Goal: Task Accomplishment & Management: Manage account settings

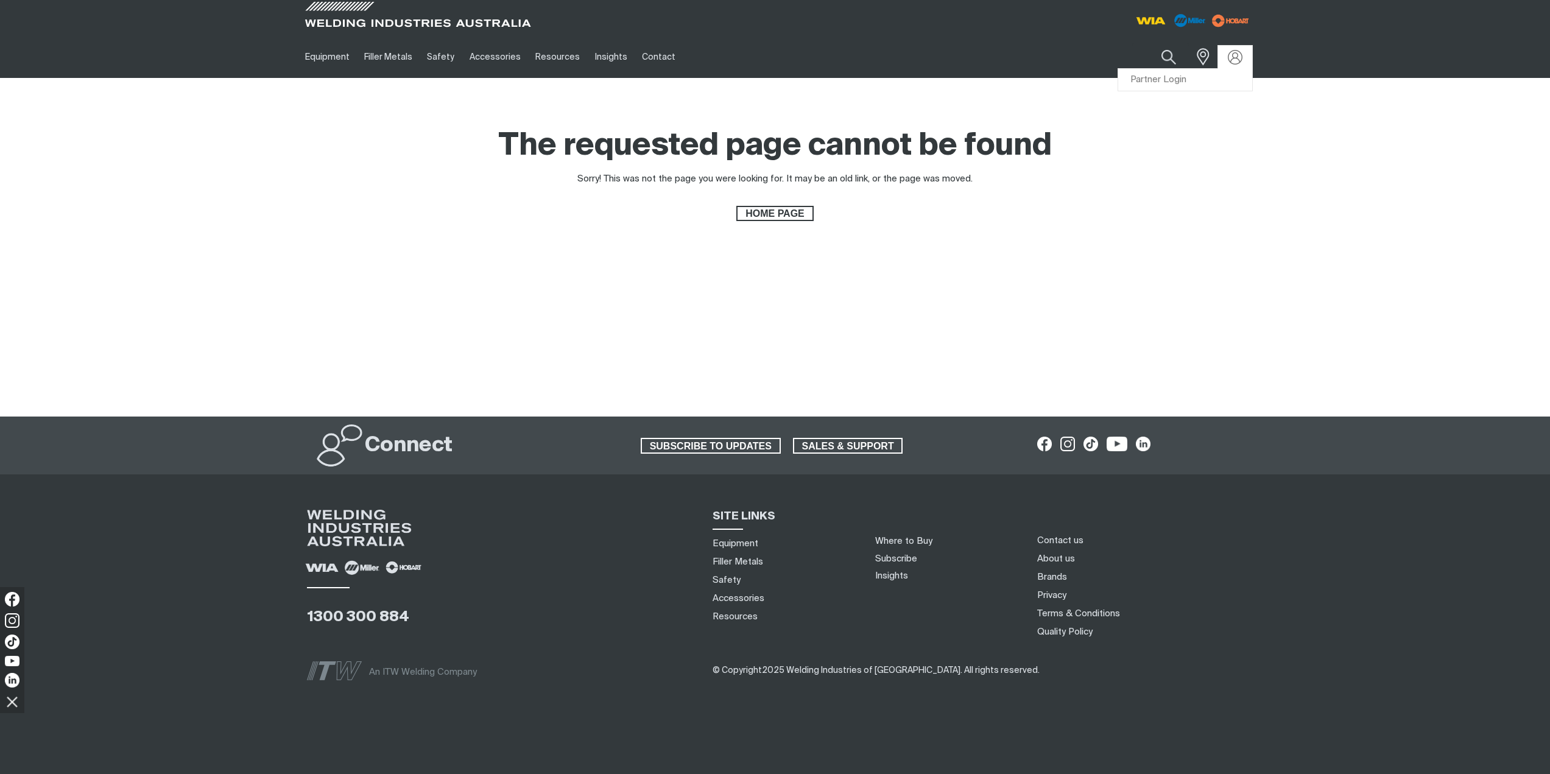
click at [1198, 74] on link "Partner Login" at bounding box center [1185, 80] width 134 height 23
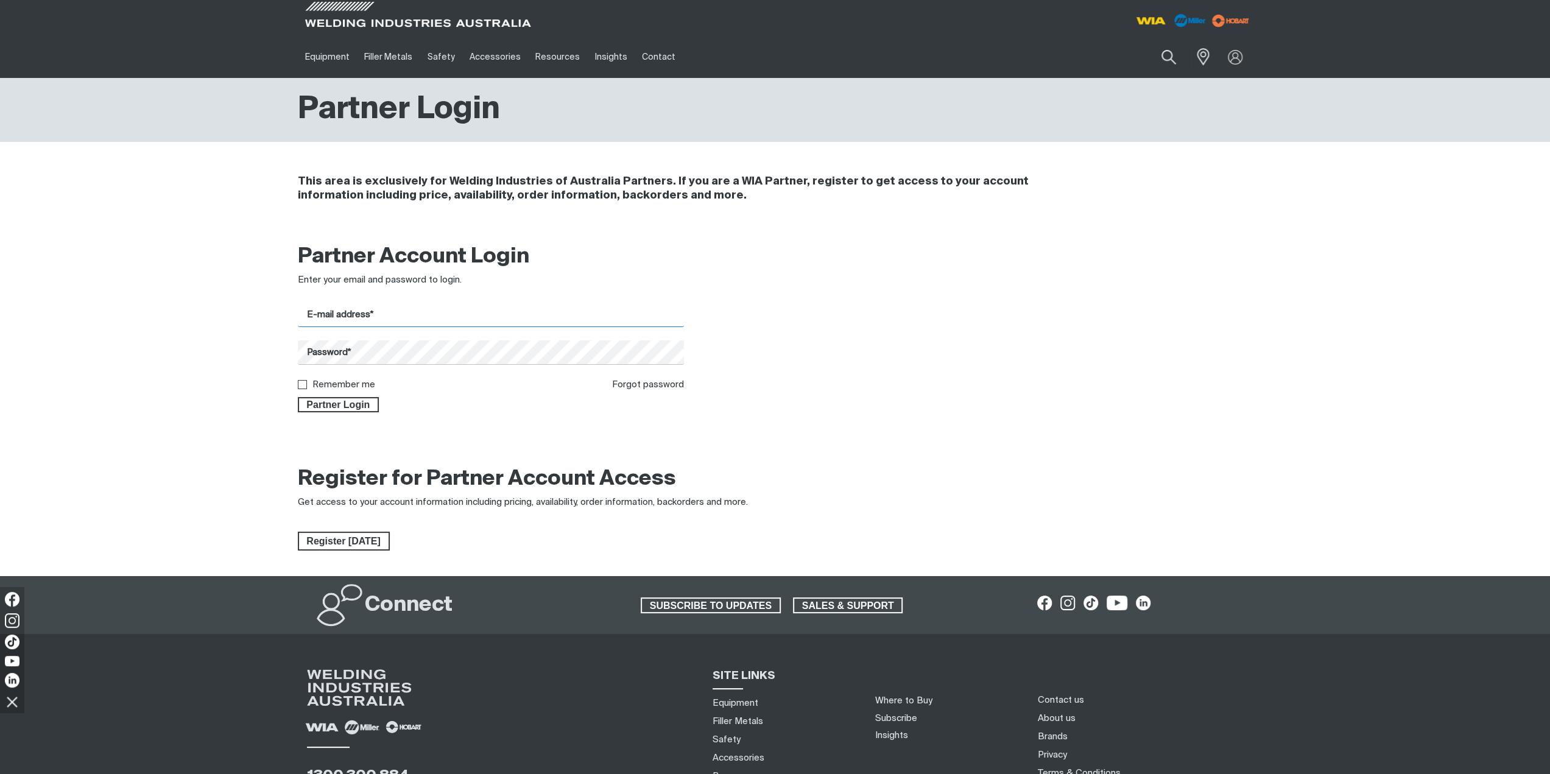
click at [347, 315] on input "E-mail address*" at bounding box center [491, 315] width 387 height 24
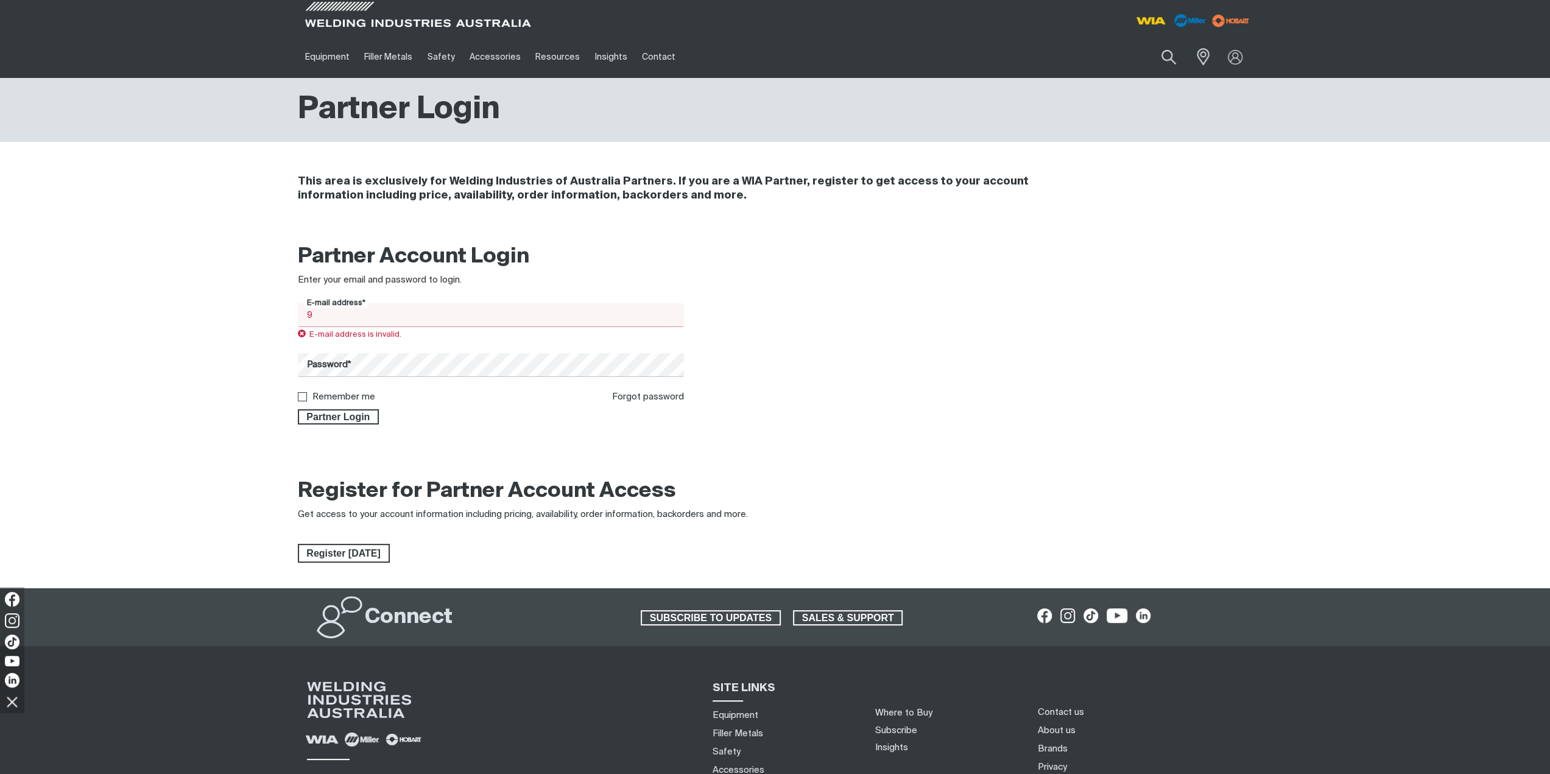
type input "[EMAIL_ADDRESS][DOMAIN_NAME]"
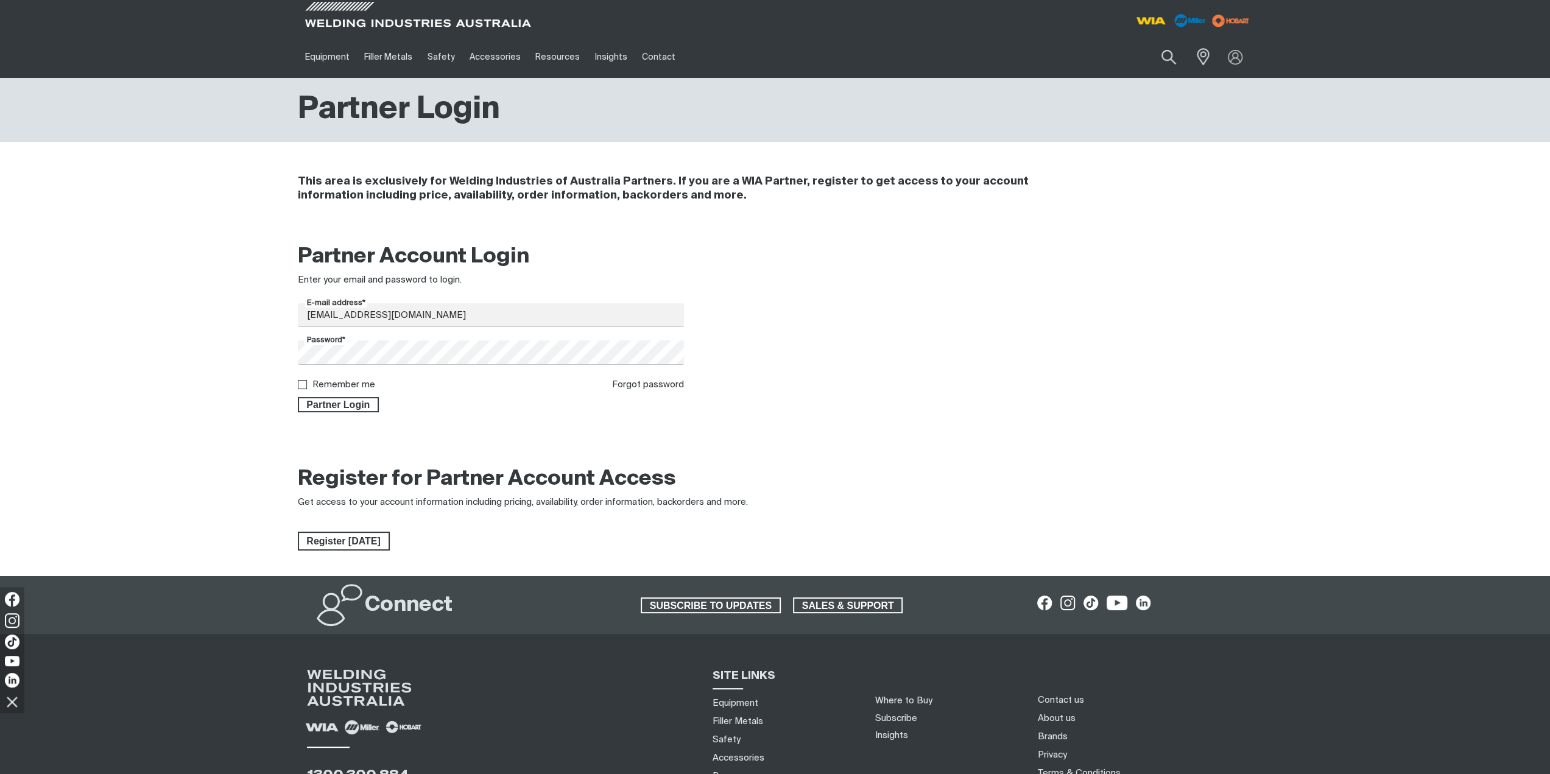
click at [334, 379] on div "Remember me" at bounding box center [336, 385] width 77 height 14
click at [346, 399] on span "Partner Login" at bounding box center [338, 405] width 79 height 16
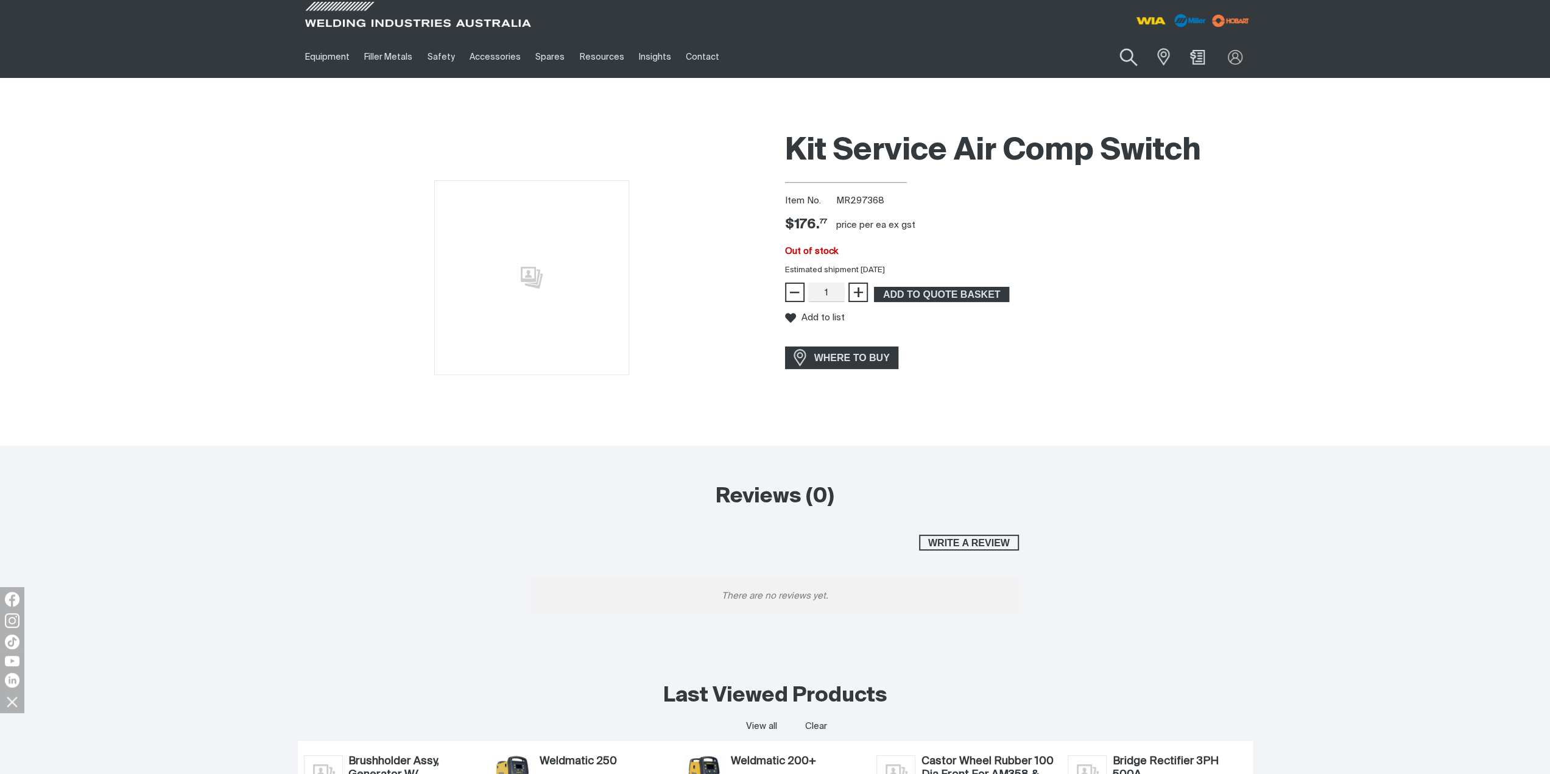
click at [1130, 54] on button "Search products" at bounding box center [1128, 57] width 49 height 35
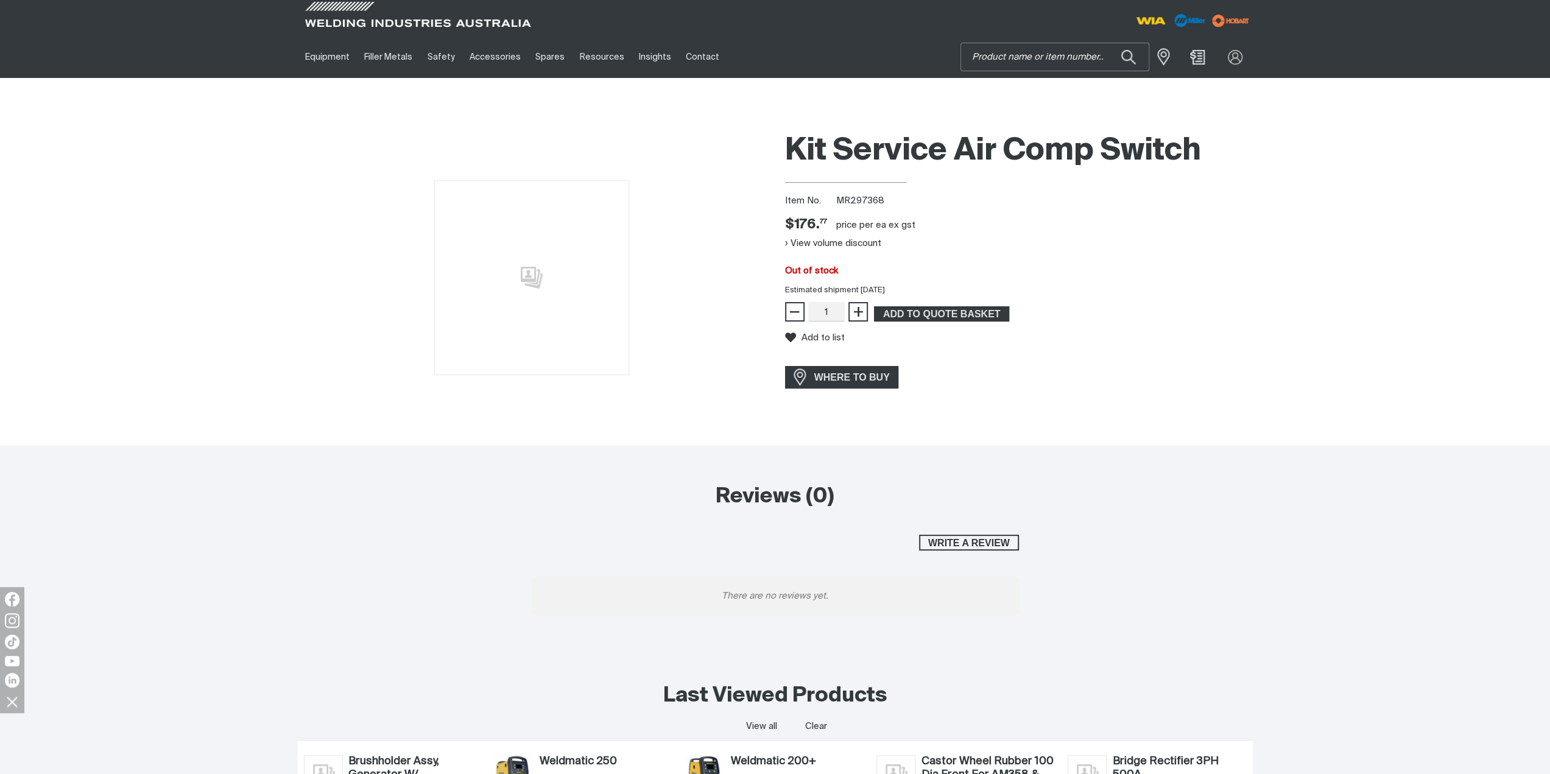
click at [1072, 62] on input "Search" at bounding box center [1055, 56] width 188 height 27
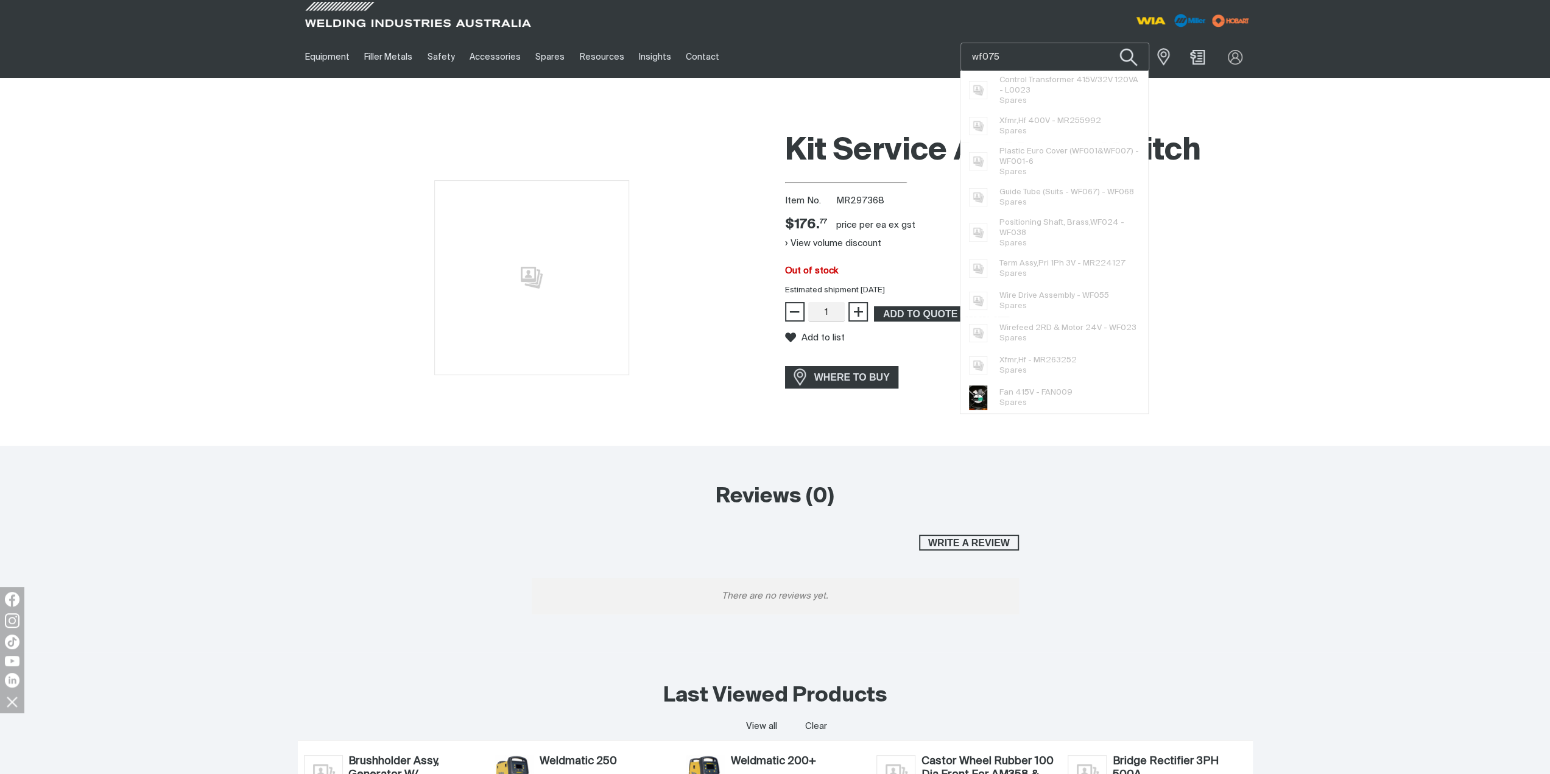
type input "wf075"
click at [1127, 57] on button "Search products" at bounding box center [1128, 57] width 49 height 35
